Goal: Task Accomplishment & Management: Complete application form

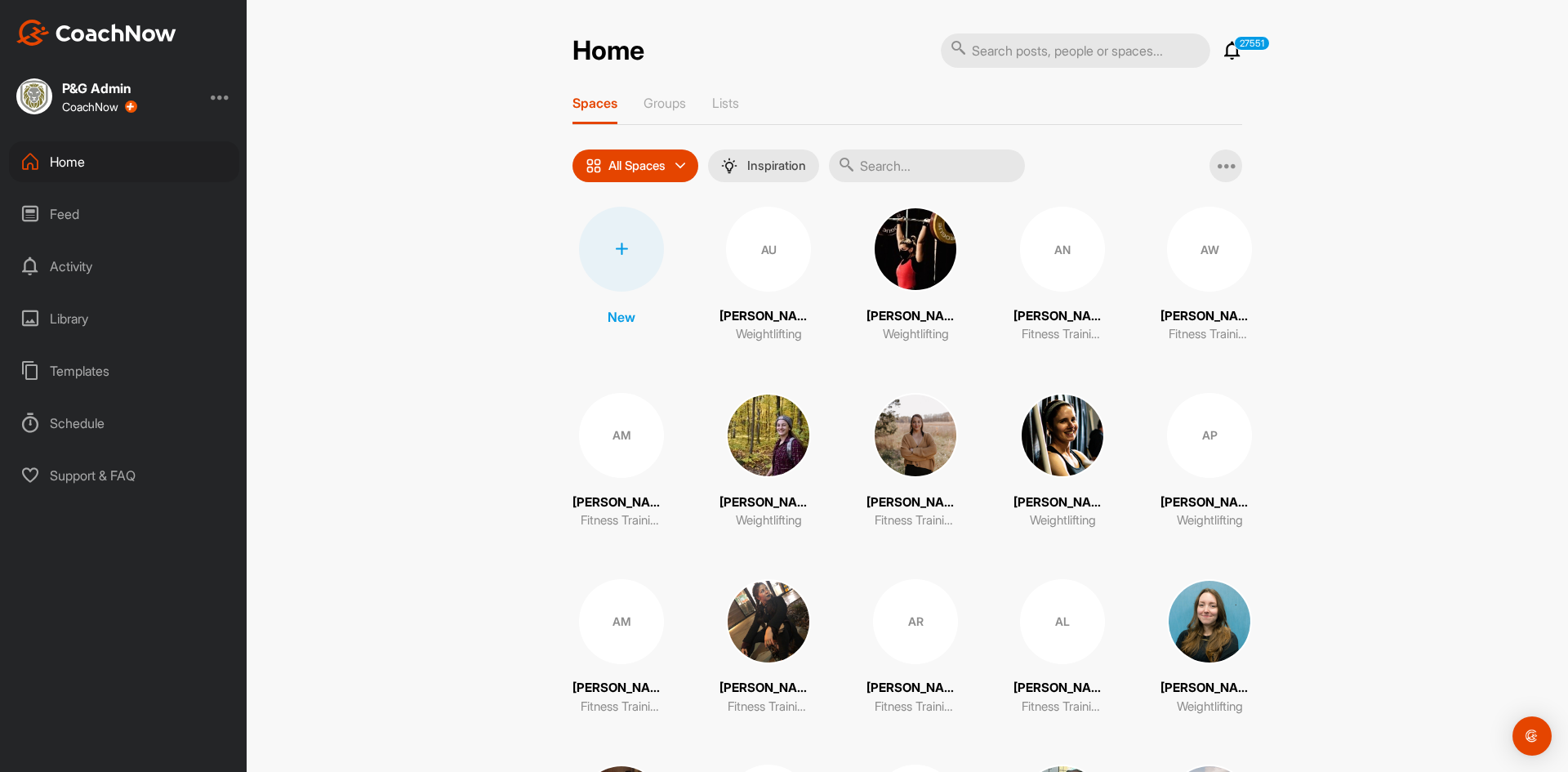
click at [628, 237] on div at bounding box center [621, 249] width 85 height 85
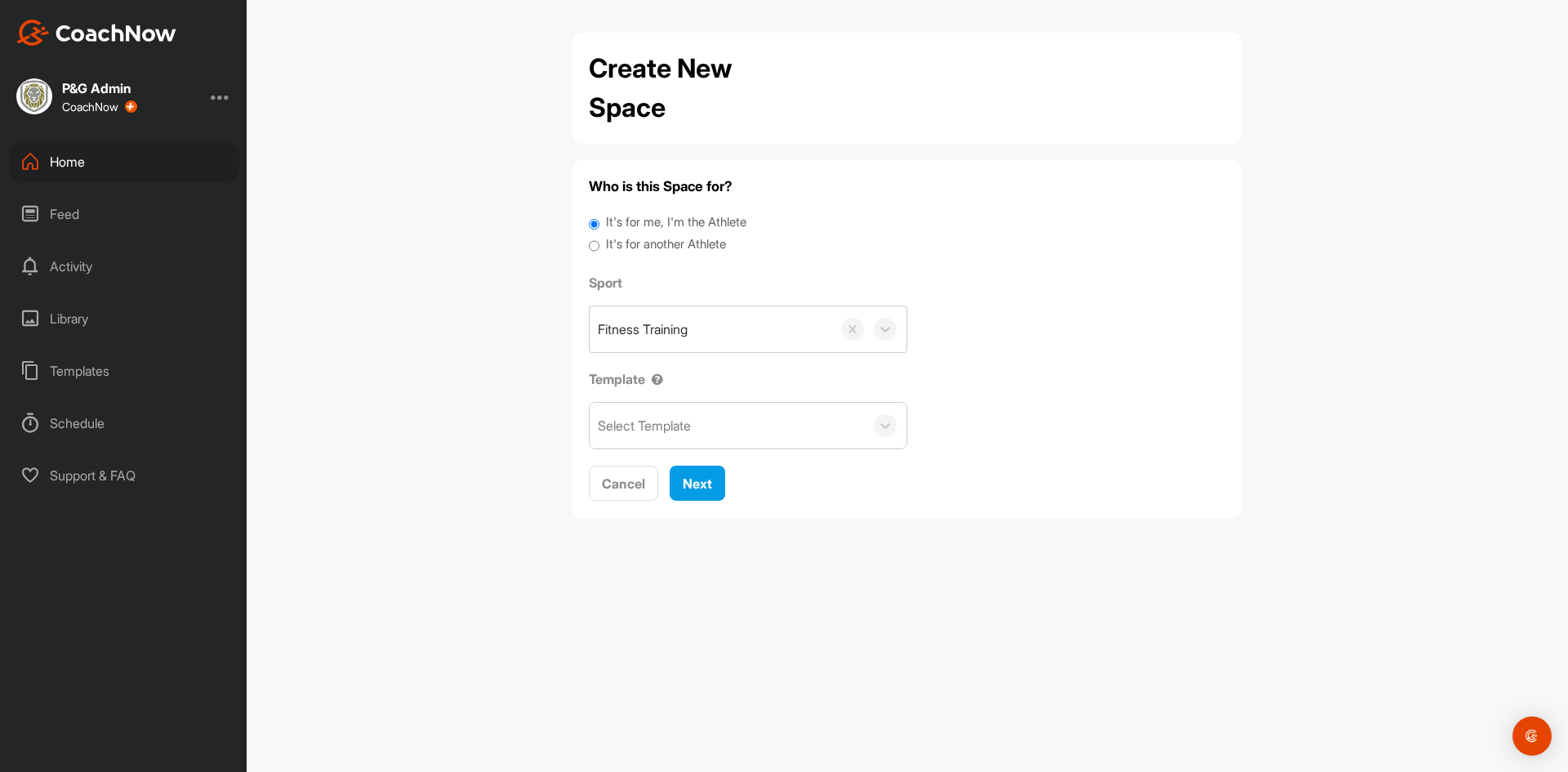
click at [628, 237] on label "It's for another Athlete" at bounding box center [666, 244] width 120 height 18
click at [599, 237] on input "It's for another Athlete" at bounding box center [593, 246] width 11 height 22
radio input "true"
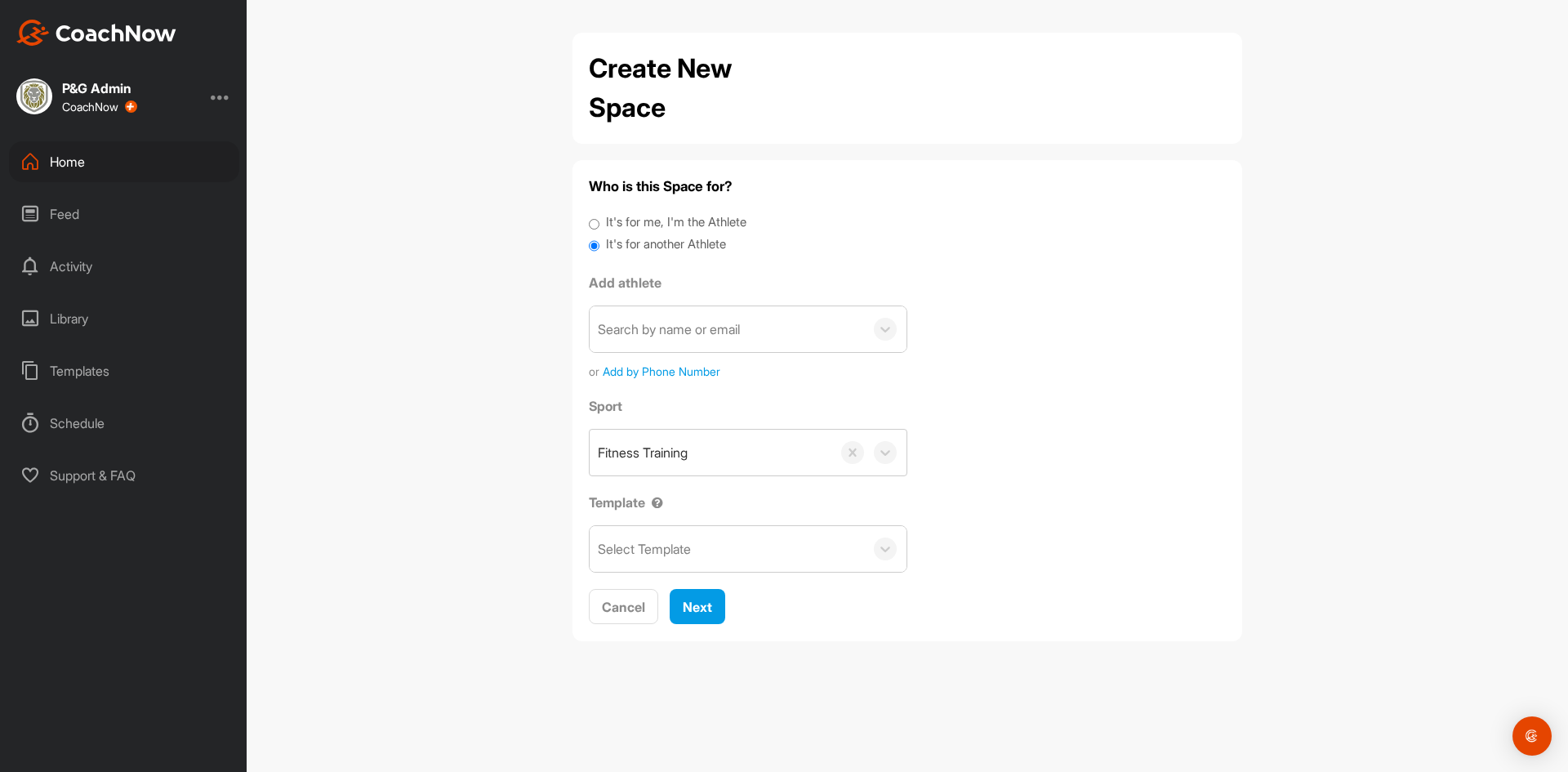
click at [632, 333] on div "Search by name or email" at bounding box center [669, 329] width 142 height 19
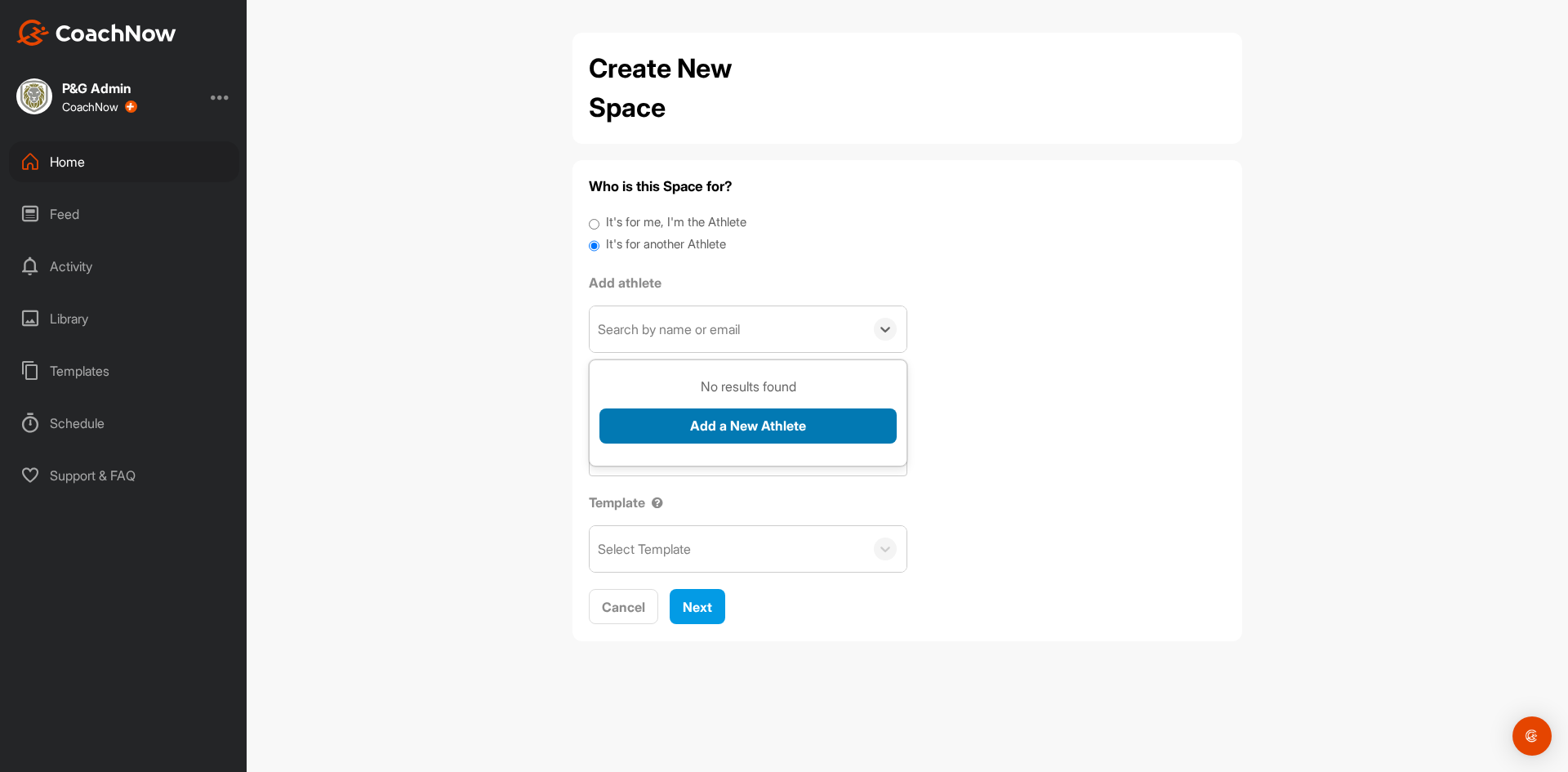
click at [667, 412] on button "Add a New Athlete" at bounding box center [748, 426] width 297 height 35
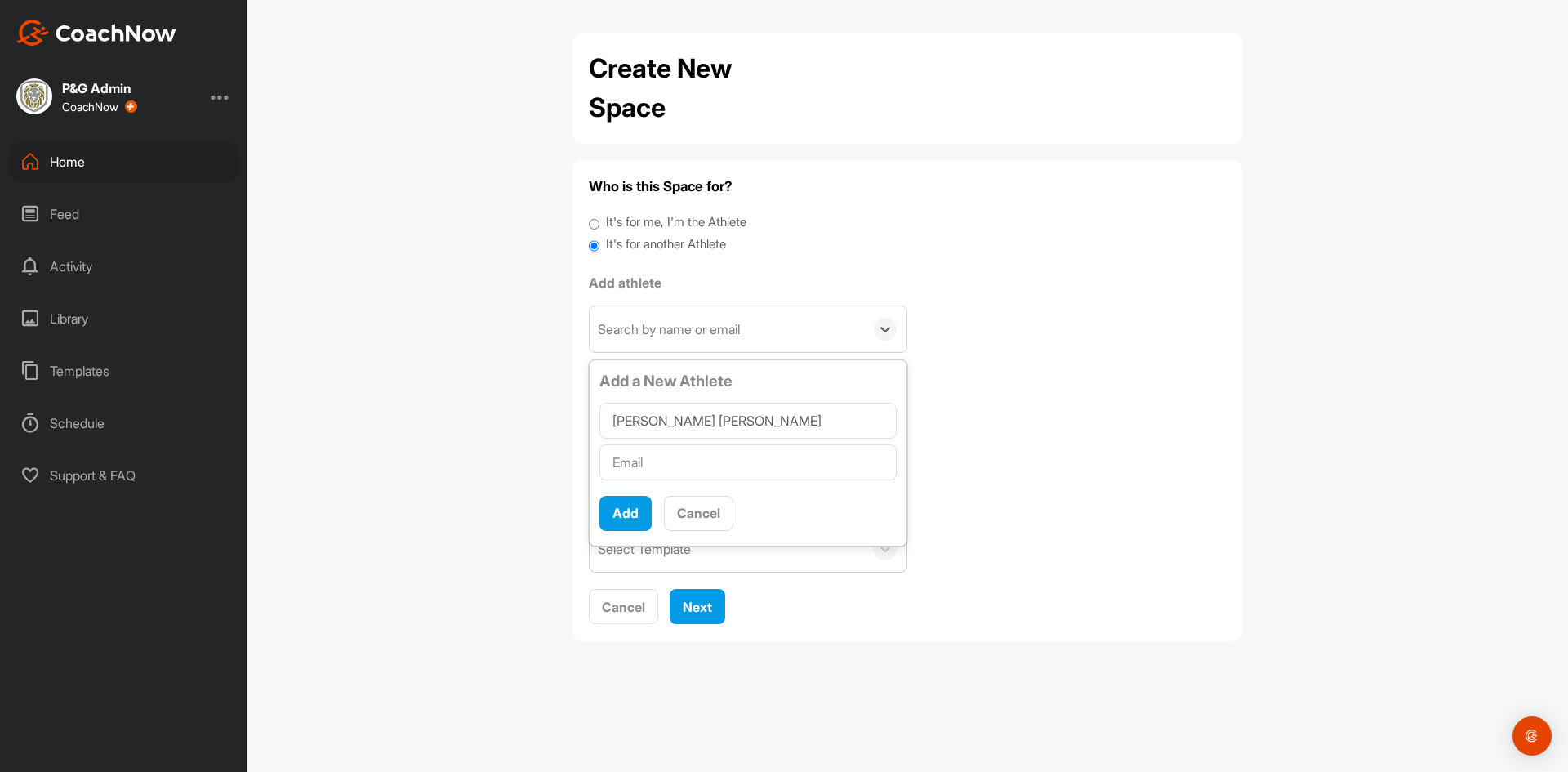
type input "[PERSON_NAME] [PERSON_NAME]"
paste input "[PERSON_NAME][EMAIL_ADDRESS][PERSON_NAME][DOMAIN_NAME]"
type input "[PERSON_NAME][EMAIL_ADDRESS][PERSON_NAME][DOMAIN_NAME]"
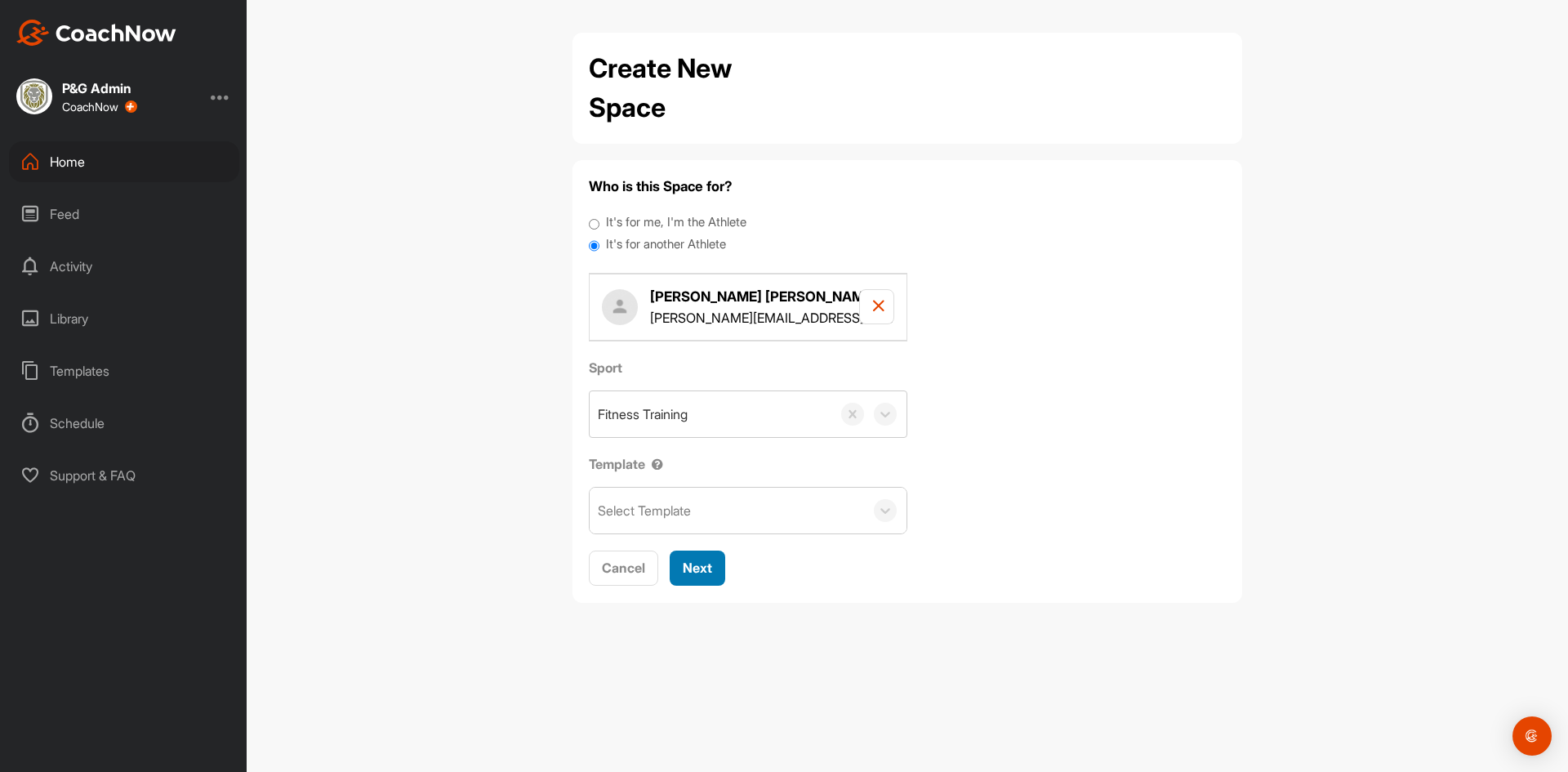
click at [703, 563] on span "Next" at bounding box center [698, 567] width 29 height 16
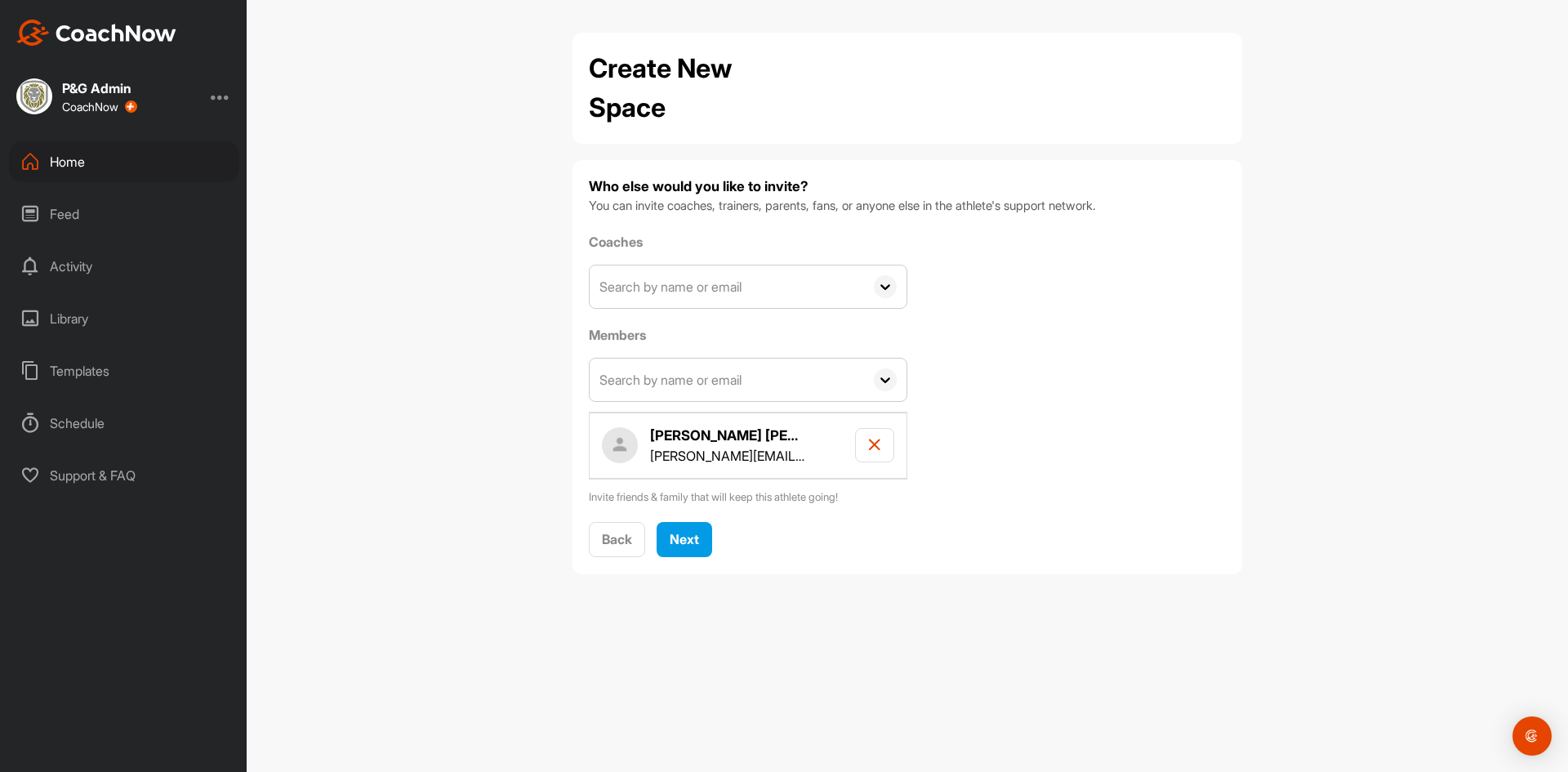
click at [668, 282] on input "text" at bounding box center [727, 287] width 274 height 42
type input "jordan"
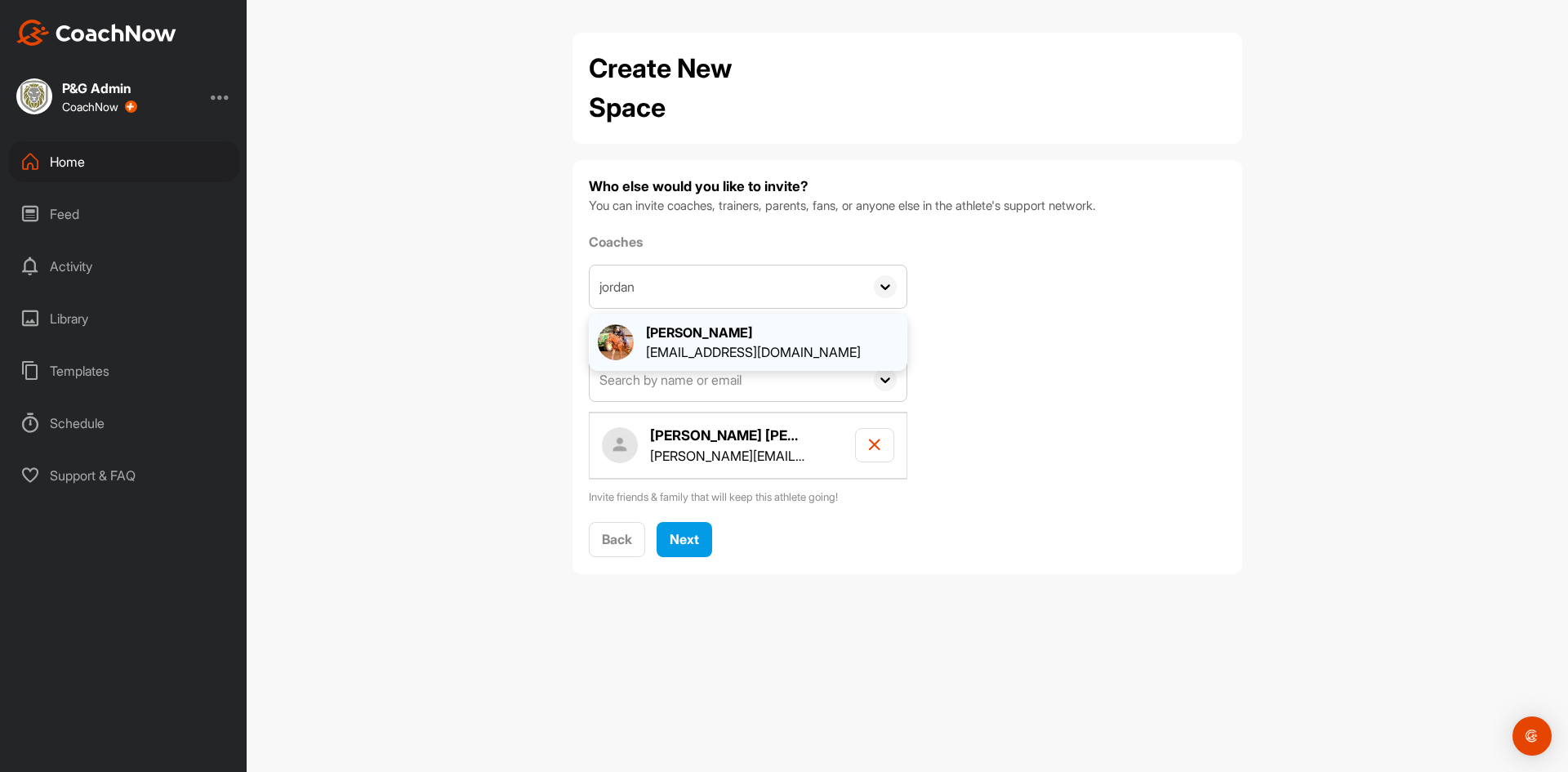
click at [695, 345] on div "[EMAIL_ADDRESS][DOMAIN_NAME]" at bounding box center [754, 352] width 215 height 19
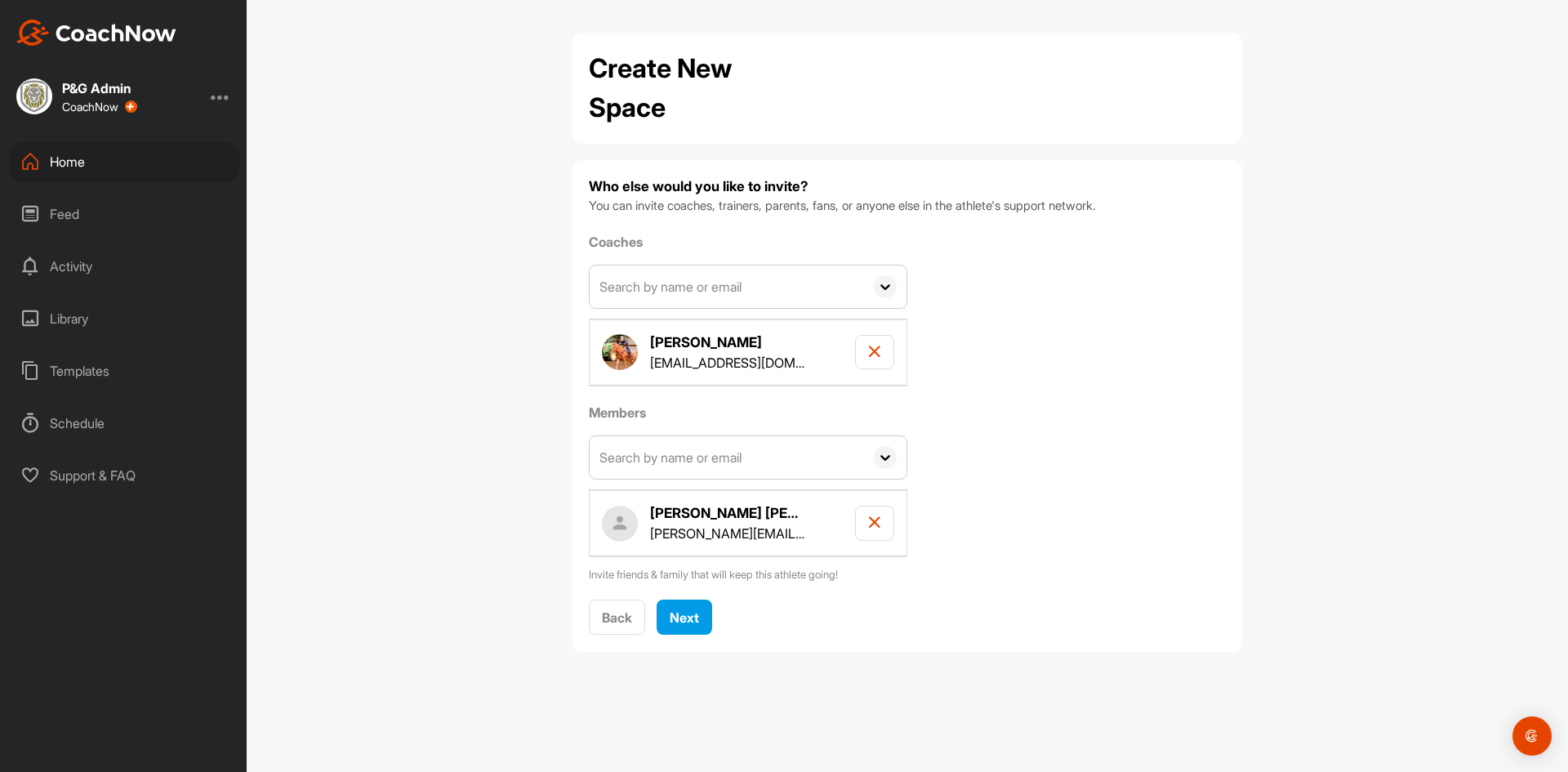
click at [695, 296] on input "text" at bounding box center [727, 287] width 274 height 42
type input "admin"
click at [719, 355] on div "[EMAIL_ADDRESS][DOMAIN_NAME]" at bounding box center [754, 352] width 215 height 19
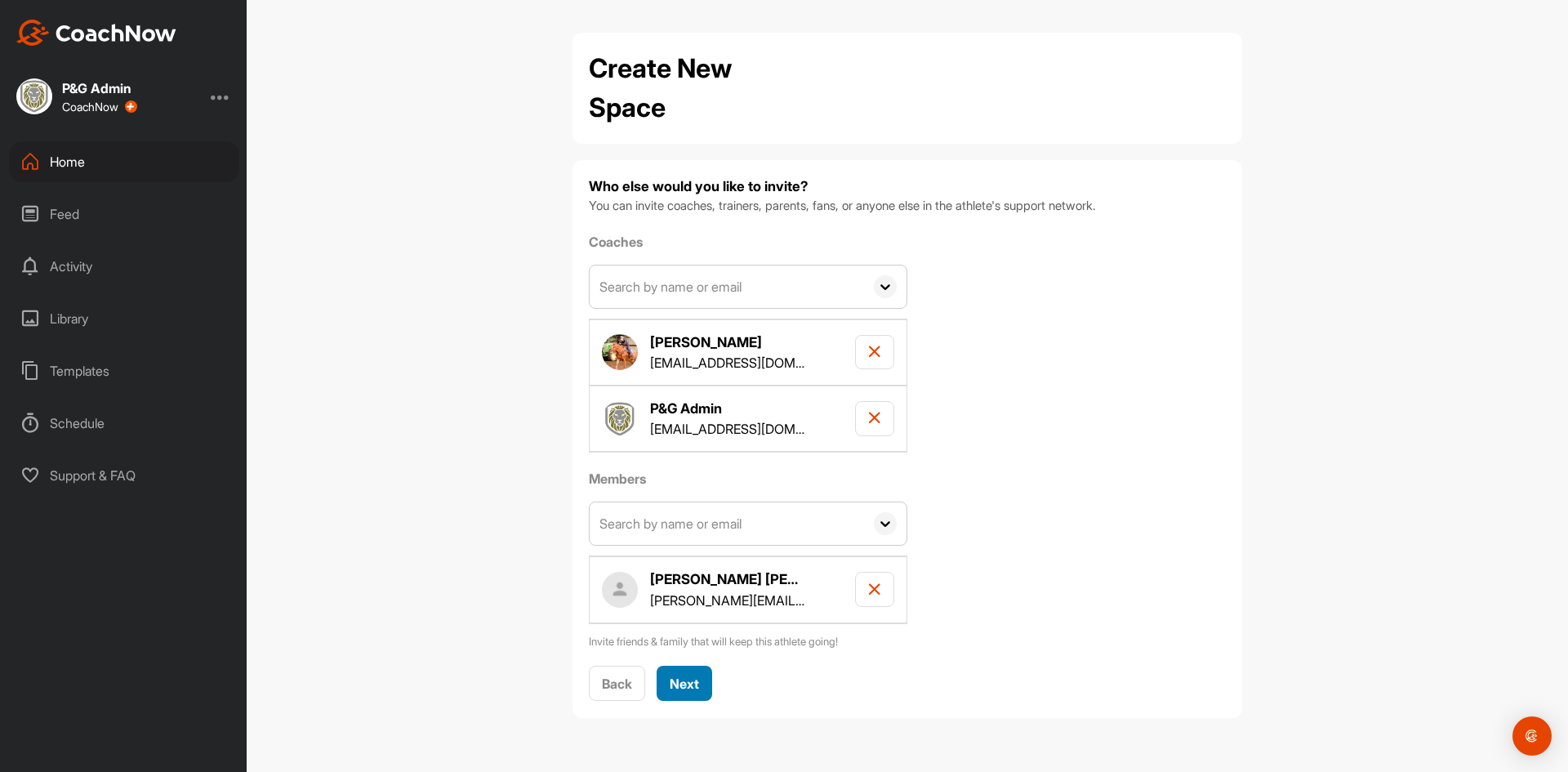
click at [689, 689] on span "Next" at bounding box center [684, 683] width 29 height 16
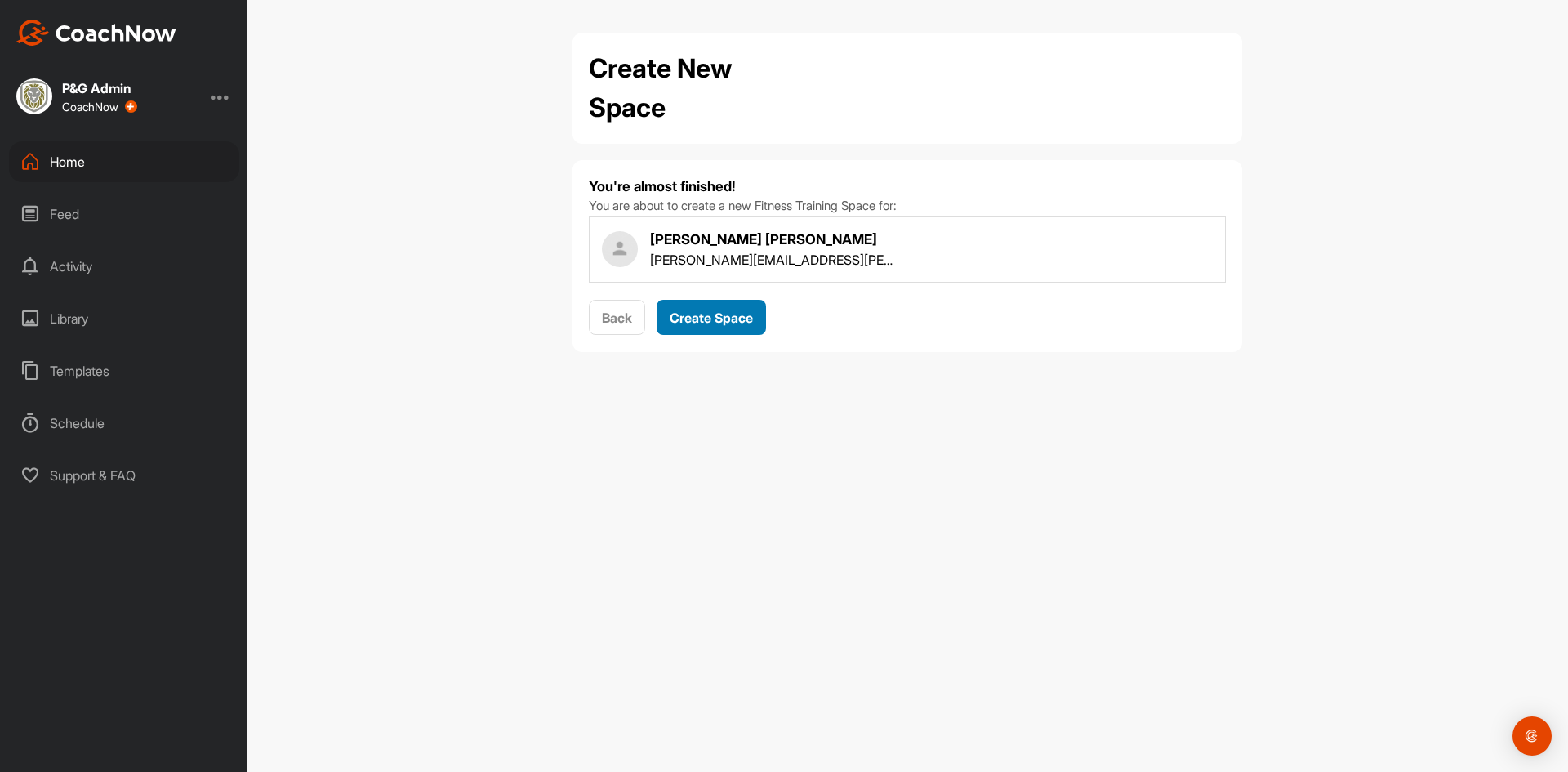
click at [728, 318] on span "Create Space" at bounding box center [711, 317] width 83 height 16
